Goal: Navigation & Orientation: Find specific page/section

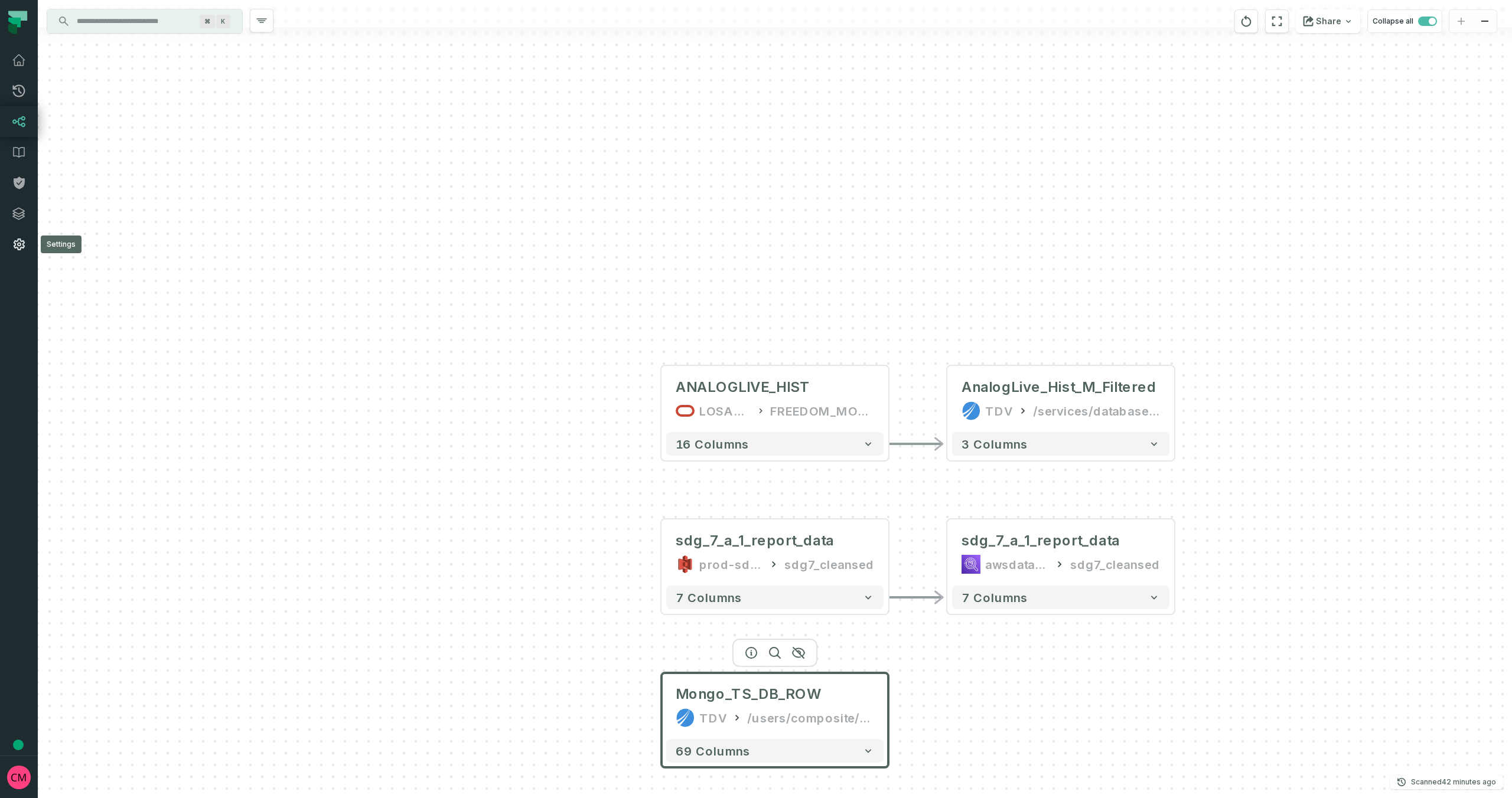
click at [19, 245] on icon at bounding box center [19, 244] width 11 height 12
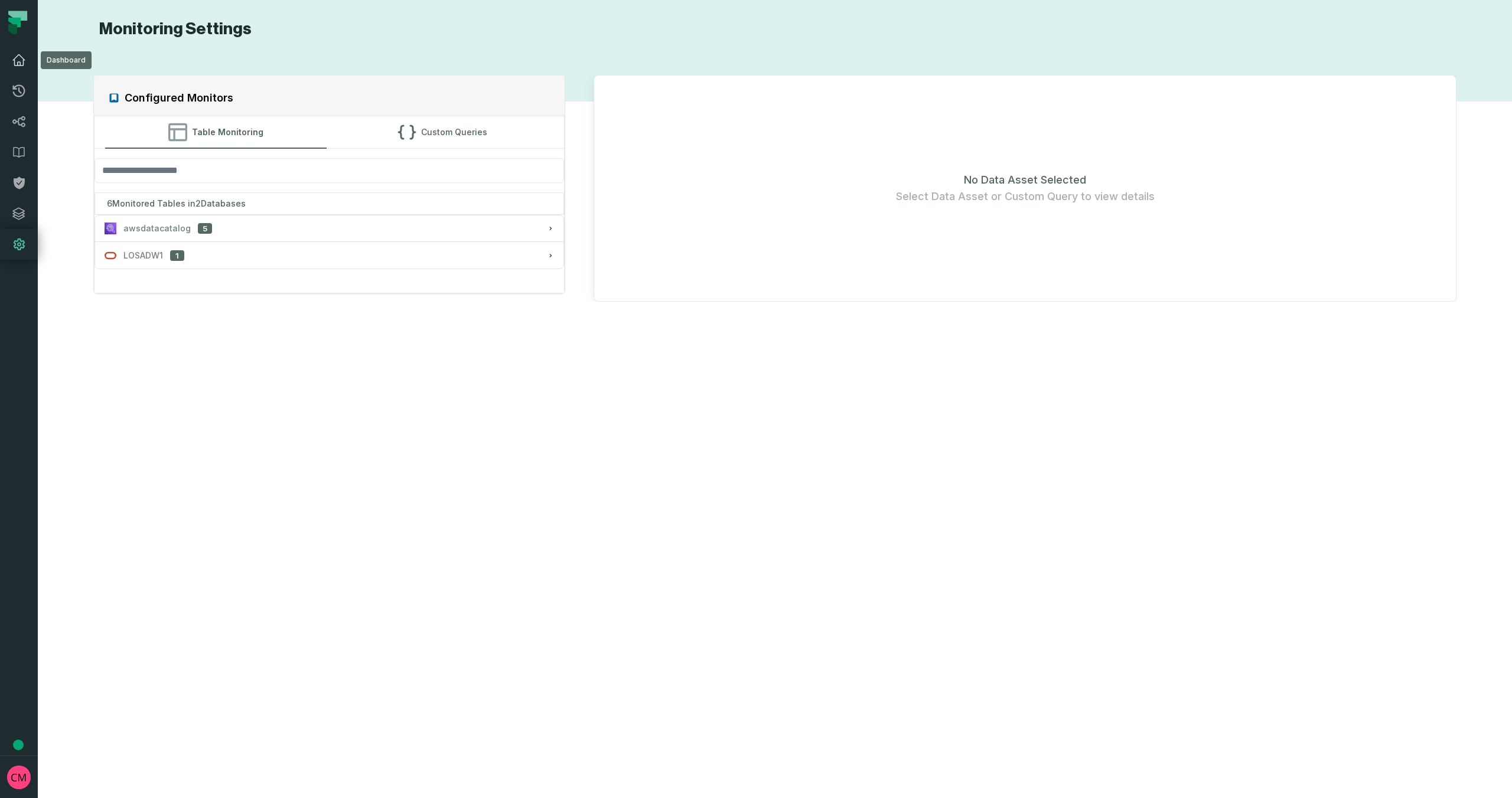
click at [18, 60] on icon at bounding box center [19, 60] width 14 height 14
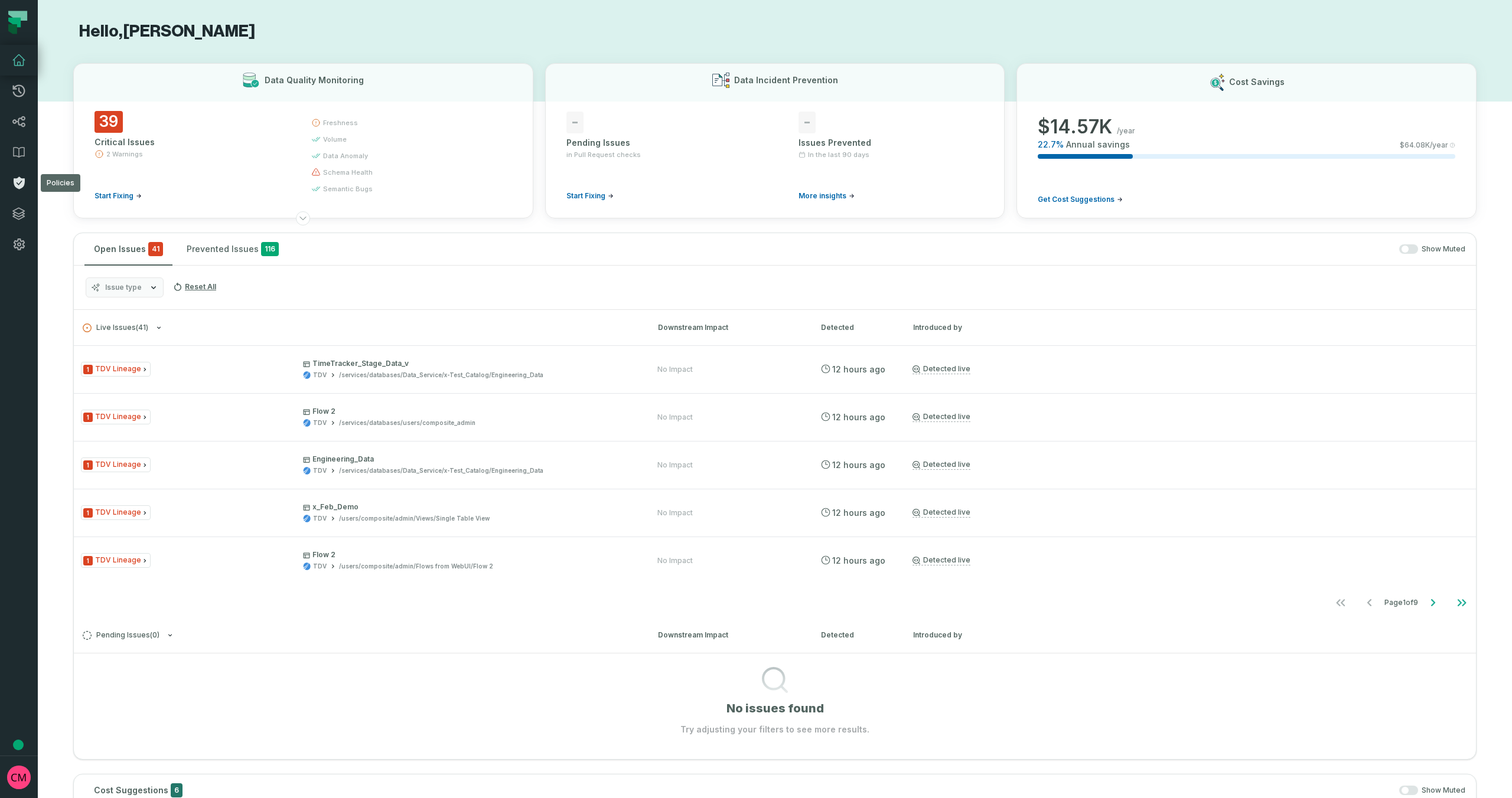
click at [18, 184] on icon at bounding box center [19, 183] width 14 height 14
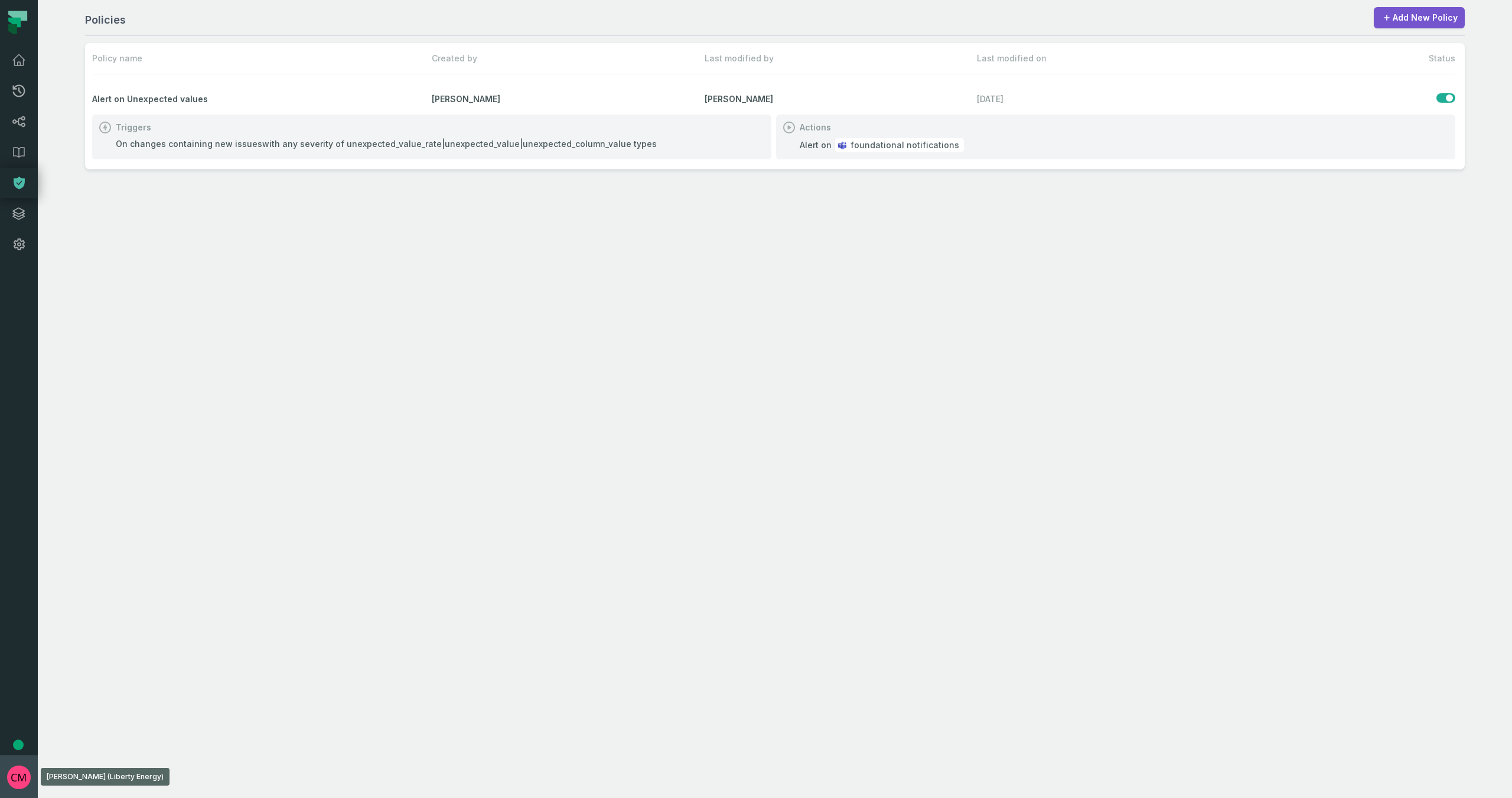
click at [26, 773] on img "button" at bounding box center [19, 778] width 24 height 24
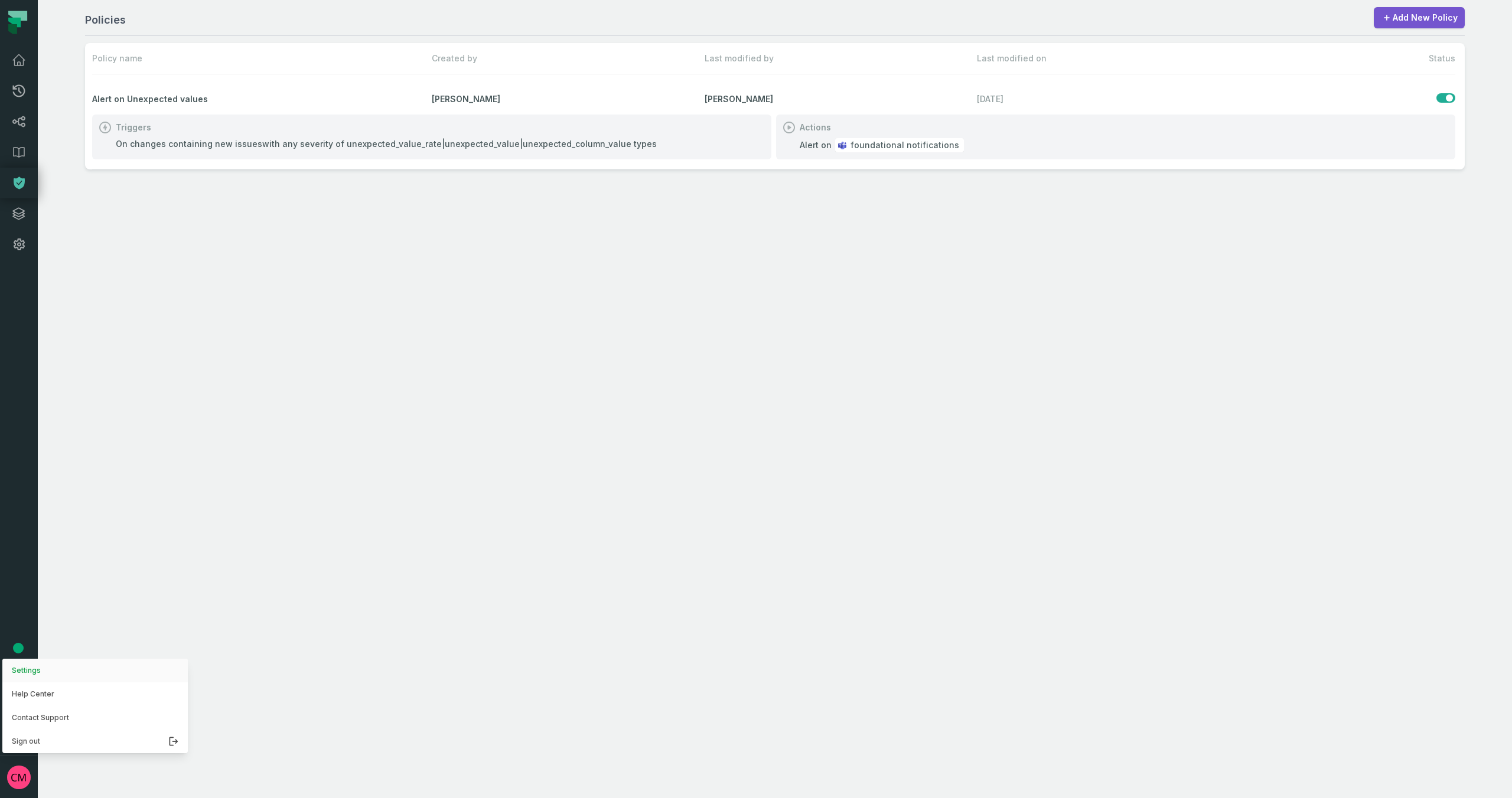
click at [54, 677] on button "Settings" at bounding box center [95, 670] width 185 height 24
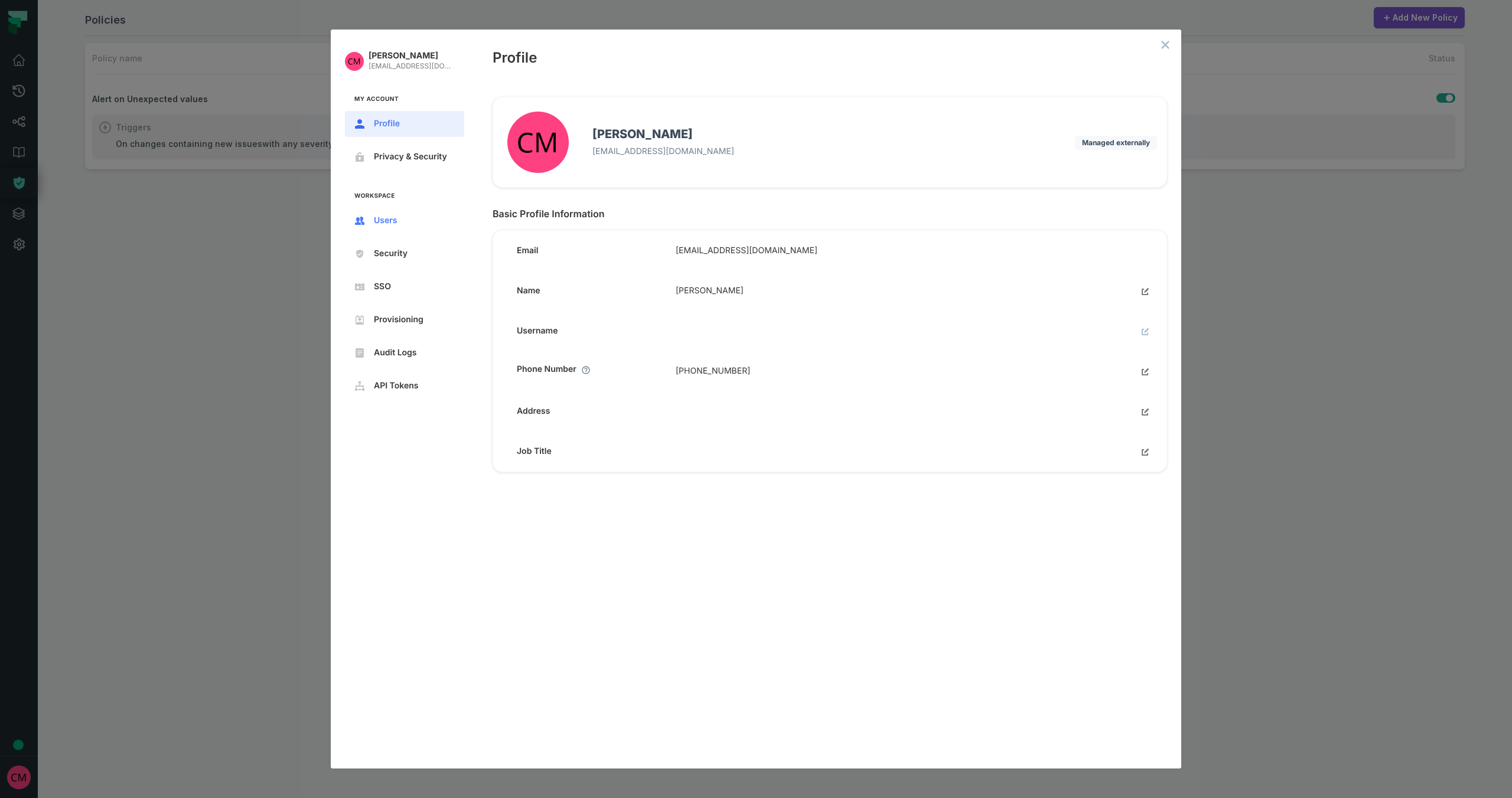
click at [377, 224] on span "Users" at bounding box center [414, 221] width 80 height 10
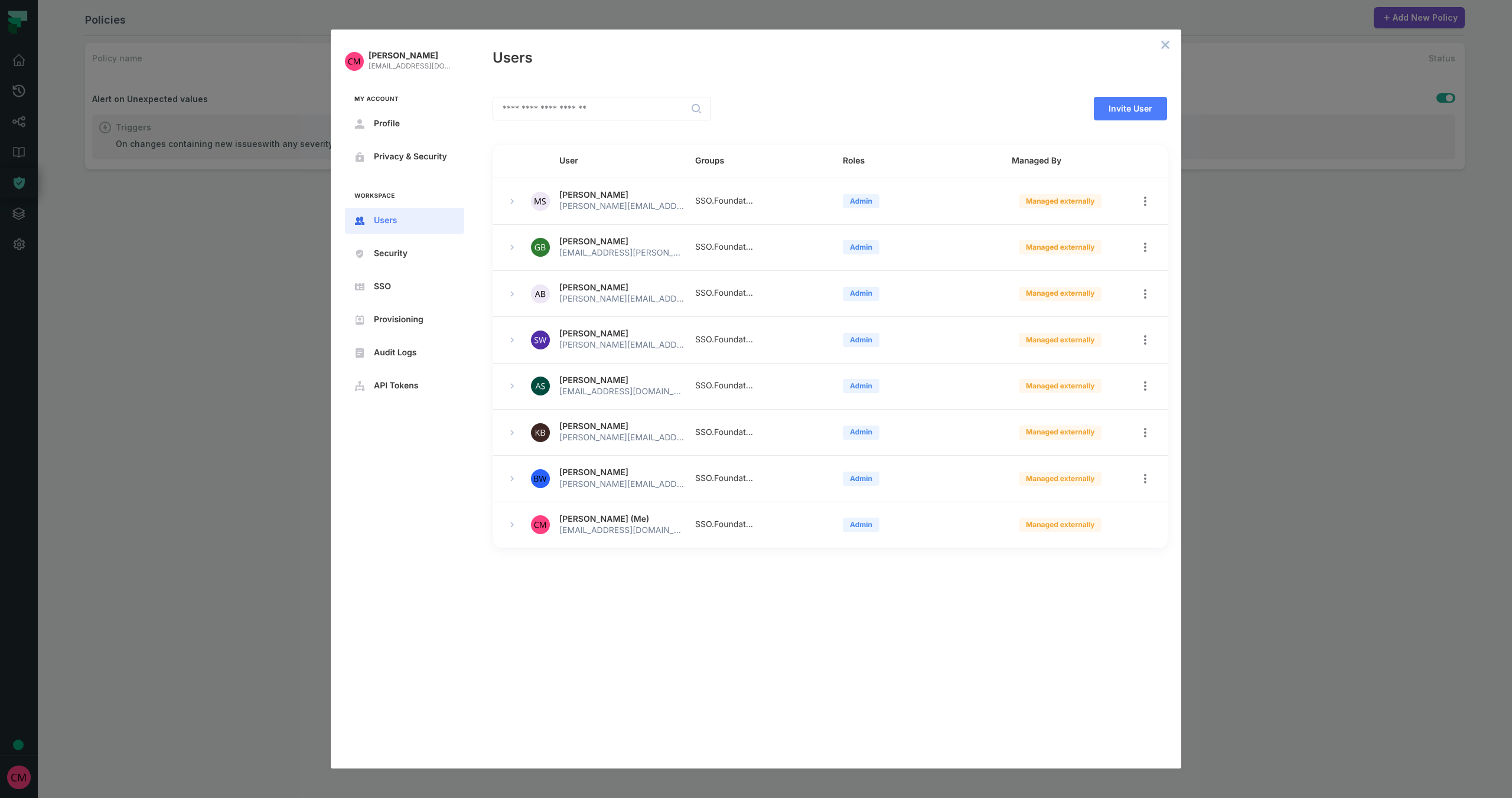
click at [1168, 46] on icon "close admin-box" at bounding box center [1165, 45] width 8 height 8
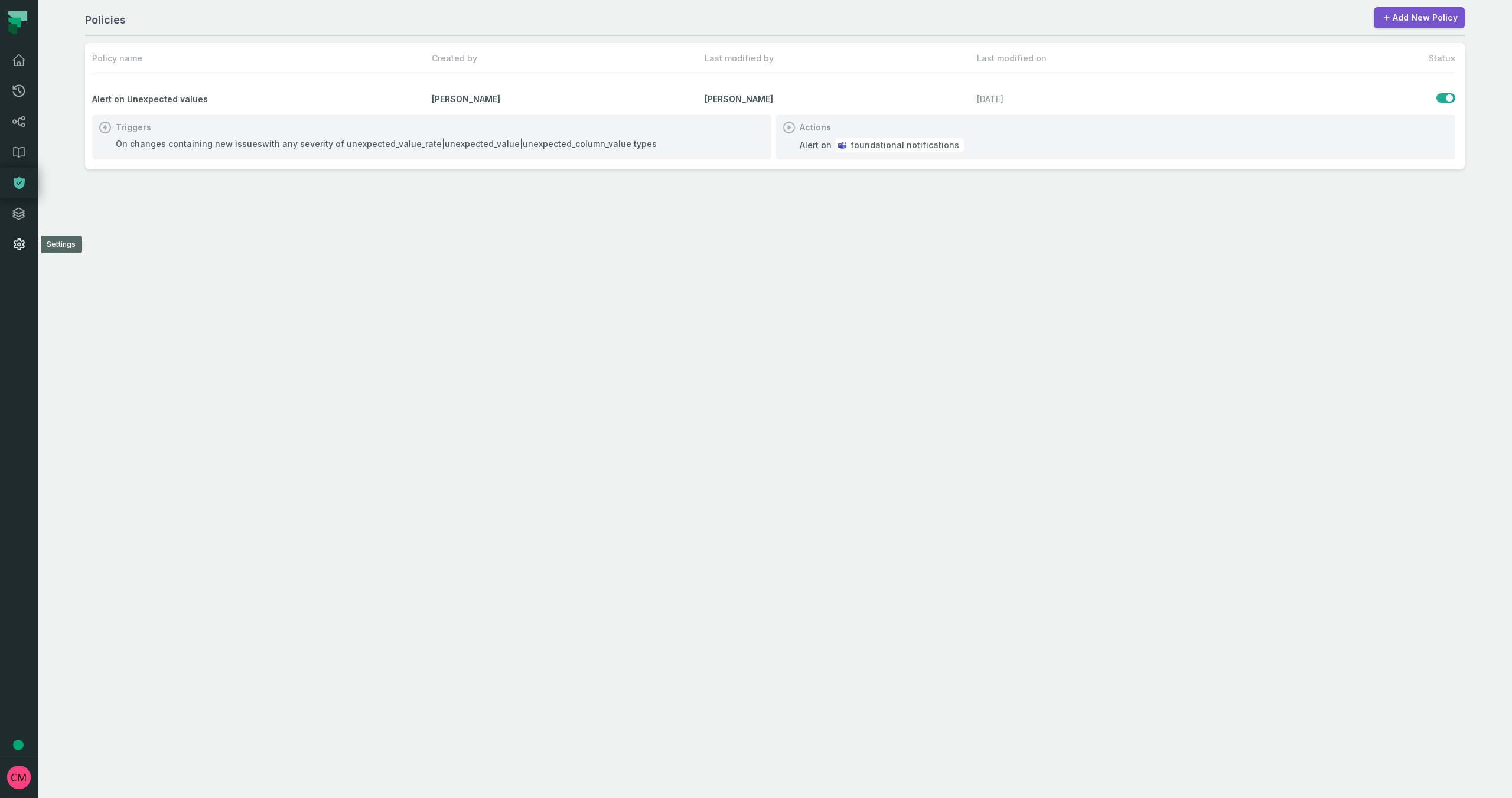
click at [13, 244] on icon at bounding box center [19, 244] width 14 height 14
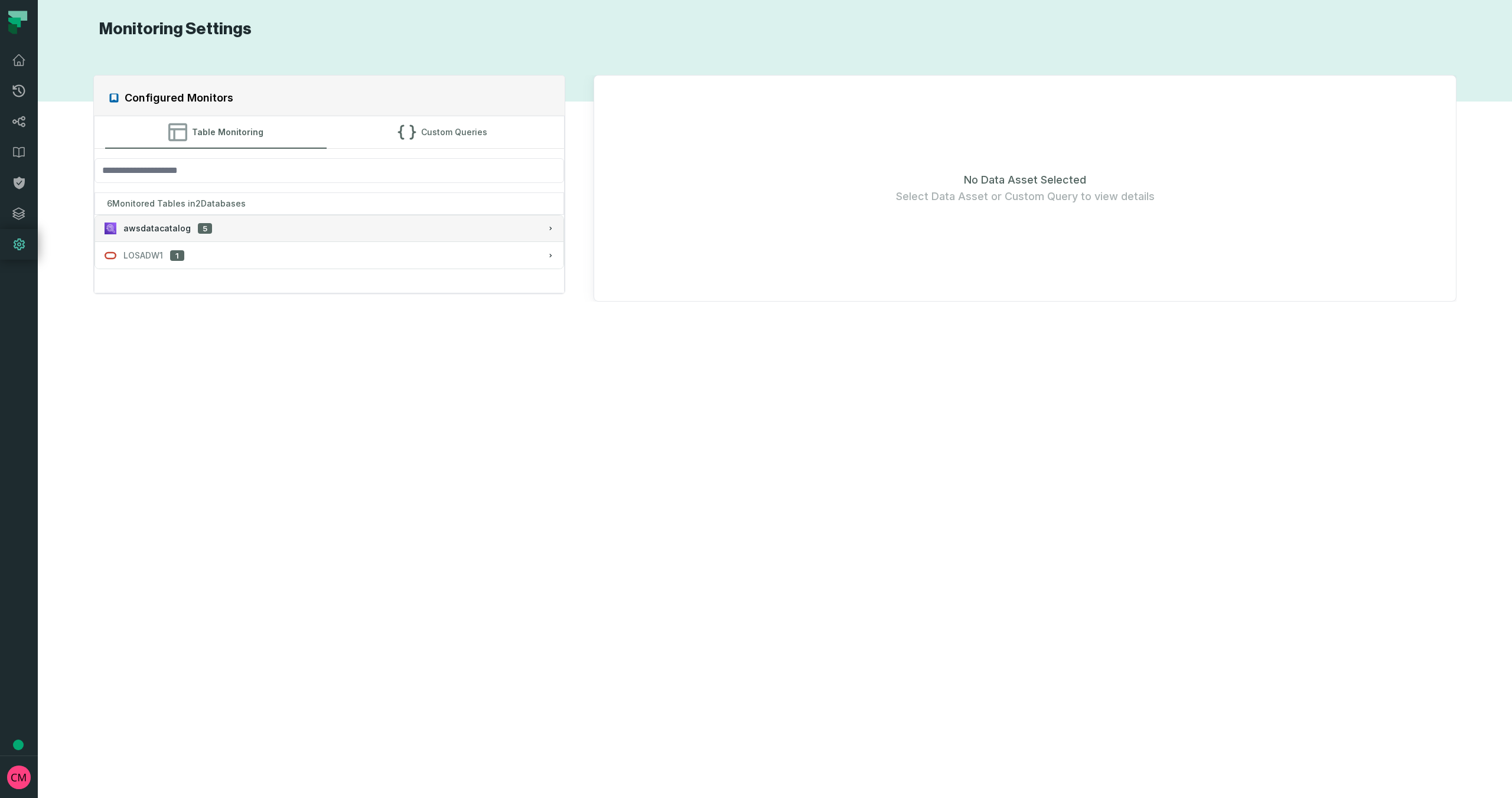
click at [289, 235] on button "awsdatacatalog 5" at bounding box center [329, 229] width 469 height 26
